Goal: Complete application form

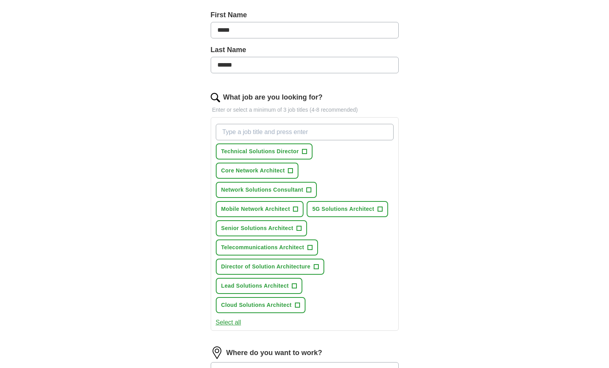
scroll to position [196, 0]
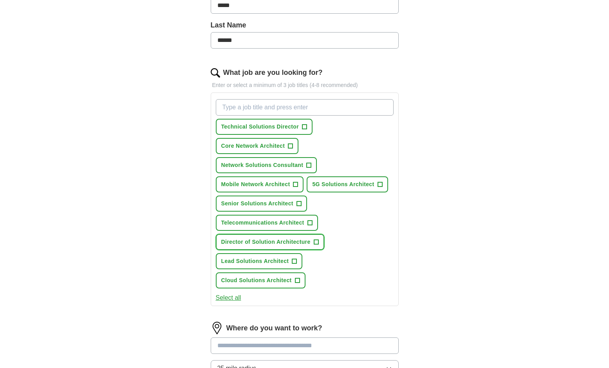
click at [316, 243] on span "+" at bounding box center [316, 242] width 5 height 6
click at [297, 264] on span "+" at bounding box center [294, 261] width 5 height 6
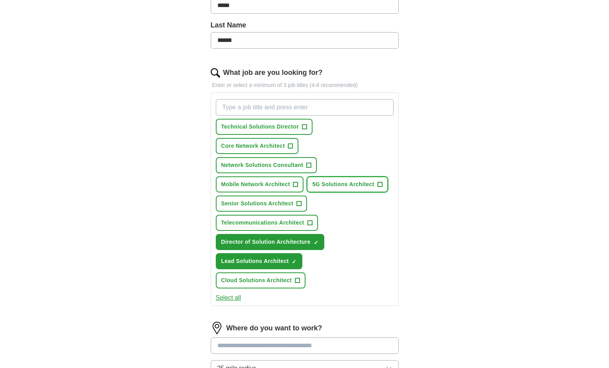
click at [379, 185] on span "+" at bounding box center [380, 184] width 5 height 6
click at [295, 186] on span "+" at bounding box center [296, 184] width 5 height 6
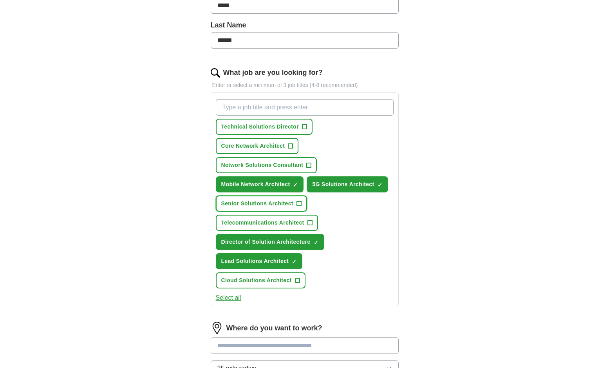
click at [298, 204] on span "+" at bounding box center [299, 204] width 5 height 6
click at [304, 224] on span "Telecommunications Architect" at bounding box center [262, 223] width 83 height 8
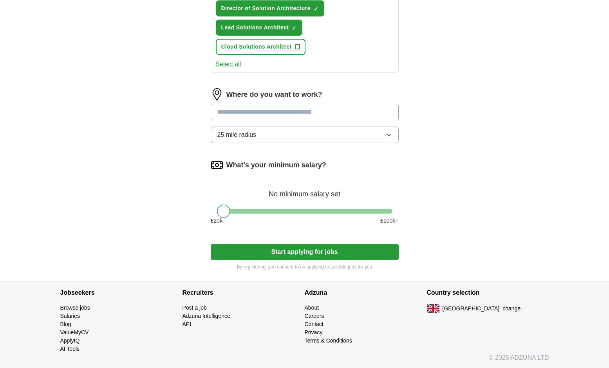
scroll to position [430, 0]
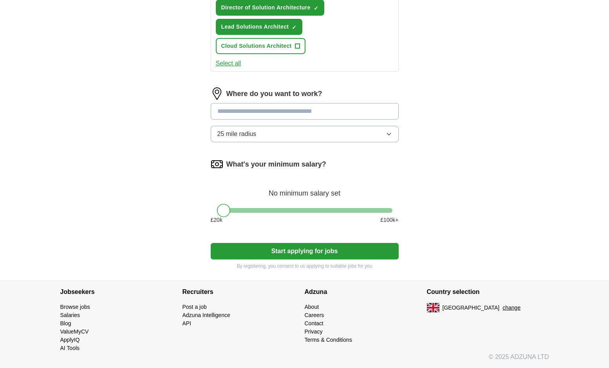
click at [332, 130] on button "25 mile radius" at bounding box center [305, 134] width 188 height 16
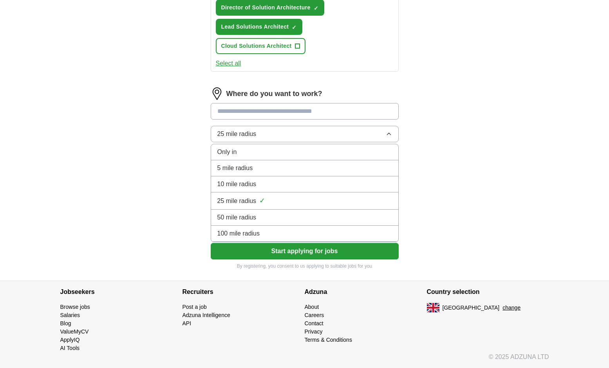
click at [272, 214] on div "50 mile radius" at bounding box center [304, 217] width 175 height 9
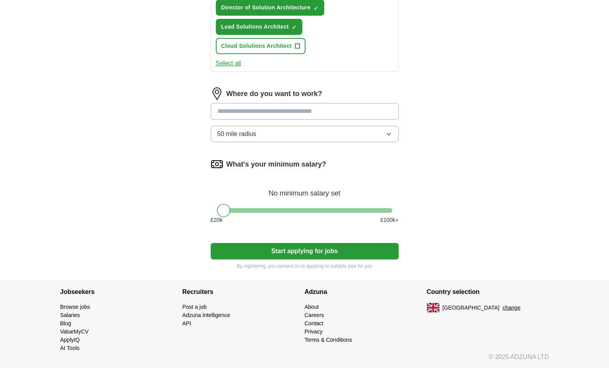
click at [278, 248] on button "Start applying for jobs" at bounding box center [305, 251] width 188 height 16
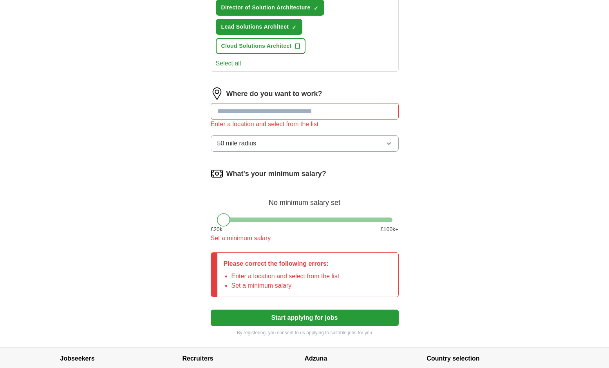
click at [281, 114] on input at bounding box center [305, 111] width 188 height 16
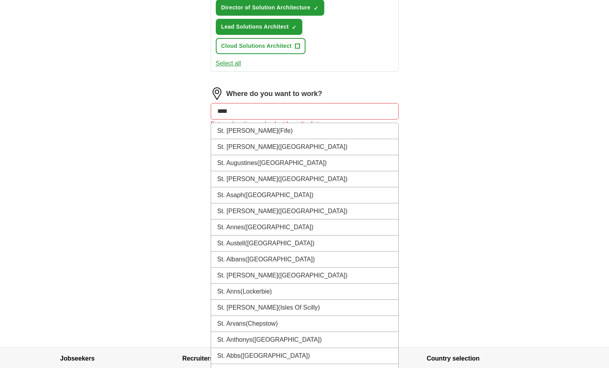
type input "*****"
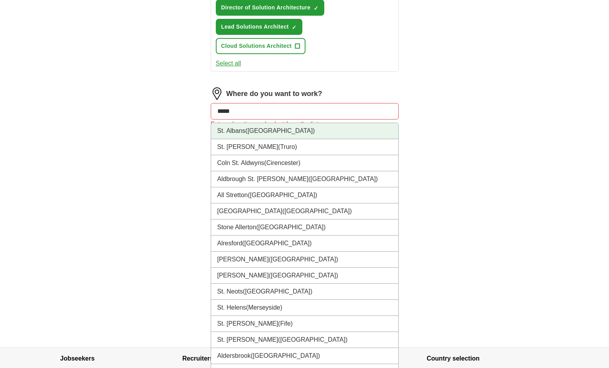
click at [279, 133] on span "([GEOGRAPHIC_DATA])" at bounding box center [280, 130] width 69 height 7
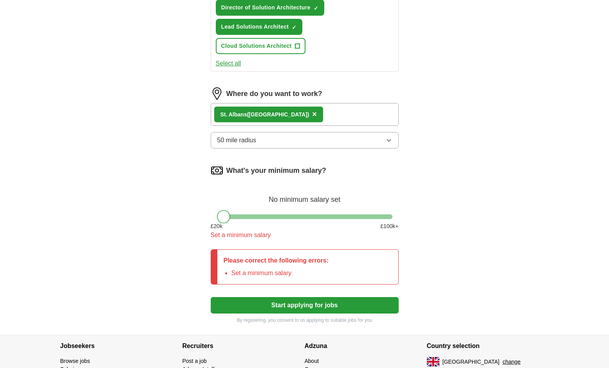
click at [337, 303] on button "Start applying for jobs" at bounding box center [305, 305] width 188 height 16
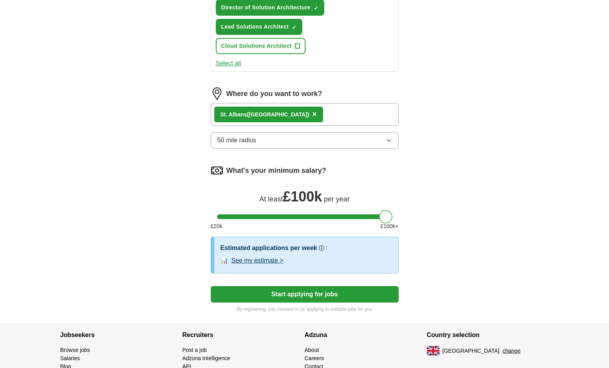
drag, startPoint x: 230, startPoint y: 216, endPoint x: 445, endPoint y: 220, distance: 215.2
click at [334, 291] on button "Start applying for jobs" at bounding box center [305, 294] width 188 height 16
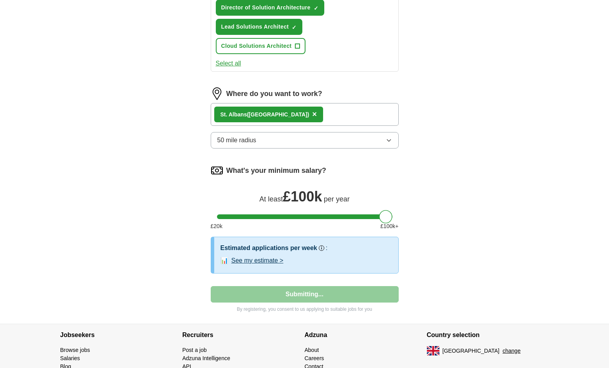
select select "**"
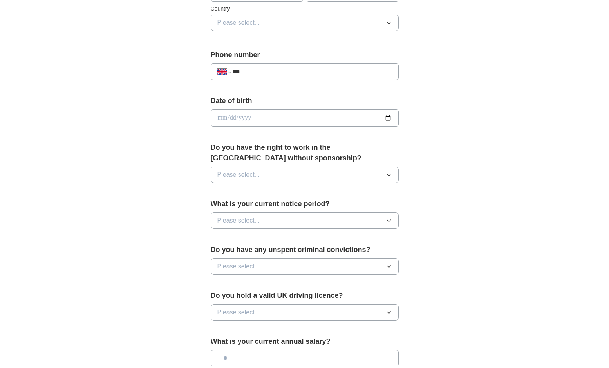
scroll to position [274, 0]
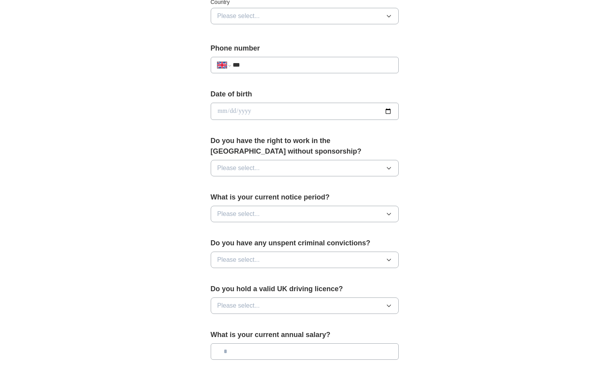
click at [322, 167] on button "Please select..." at bounding box center [305, 168] width 188 height 16
click at [320, 187] on div "Yes" at bounding box center [304, 185] width 175 height 9
click at [318, 217] on button "Please select..." at bounding box center [305, 214] width 188 height 16
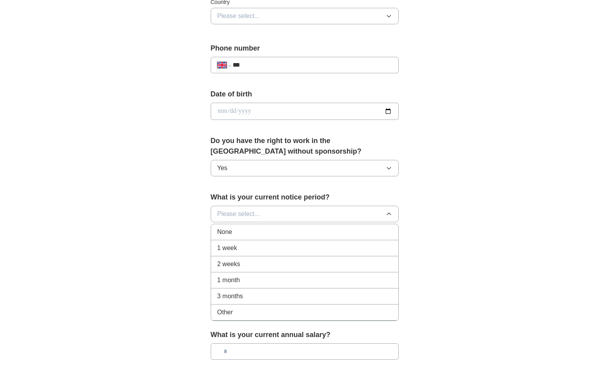
click at [318, 229] on div "None" at bounding box center [304, 231] width 175 height 9
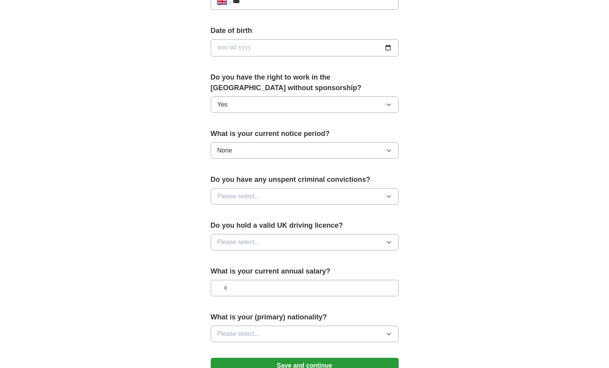
scroll to position [353, 0]
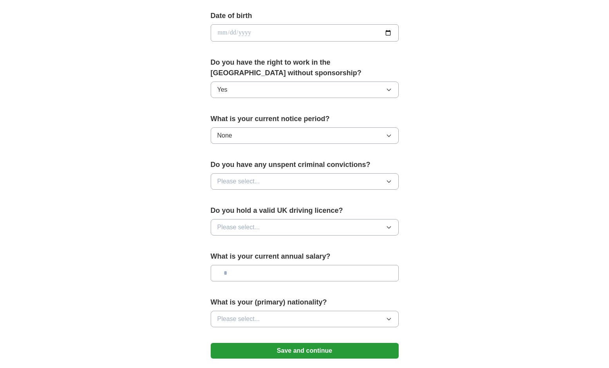
click at [321, 186] on button "Please select..." at bounding box center [305, 181] width 188 height 16
click at [318, 212] on div "No" at bounding box center [304, 215] width 175 height 9
click at [308, 227] on button "Please select..." at bounding box center [305, 227] width 188 height 16
click at [306, 241] on div "Yes" at bounding box center [304, 245] width 175 height 9
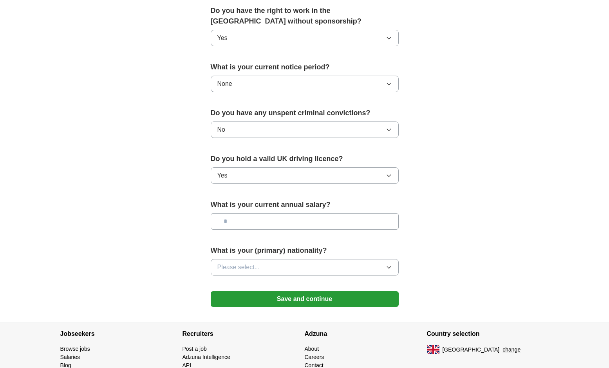
scroll to position [431, 0]
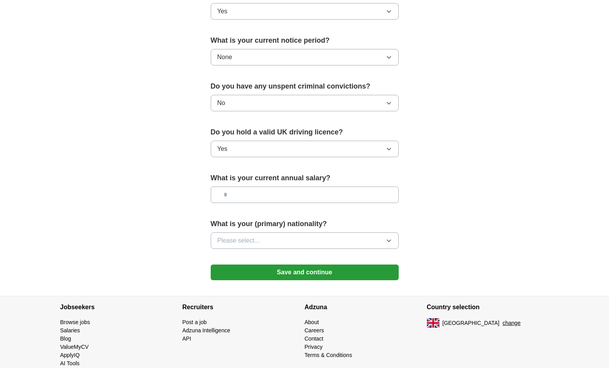
click at [308, 197] on input "text" at bounding box center [305, 195] width 188 height 16
type input "**"
type input "********"
click at [297, 247] on button "Please select..." at bounding box center [305, 240] width 188 height 16
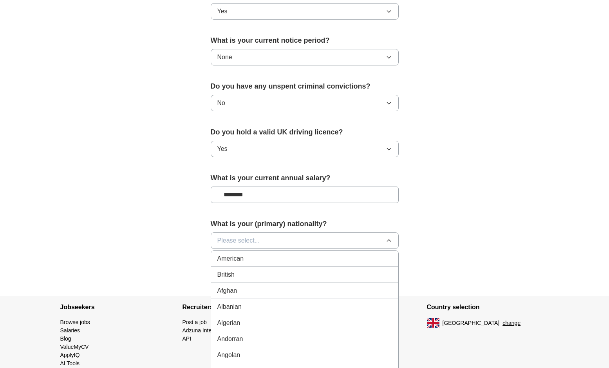
click at [272, 272] on div "British" at bounding box center [304, 274] width 175 height 9
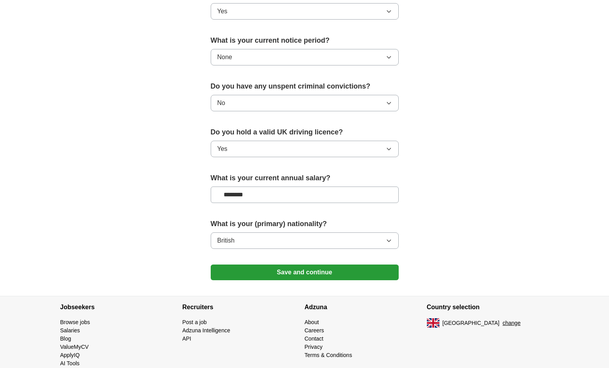
click at [272, 272] on button "Save and continue" at bounding box center [305, 273] width 188 height 16
